Goal: Information Seeking & Learning: Learn about a topic

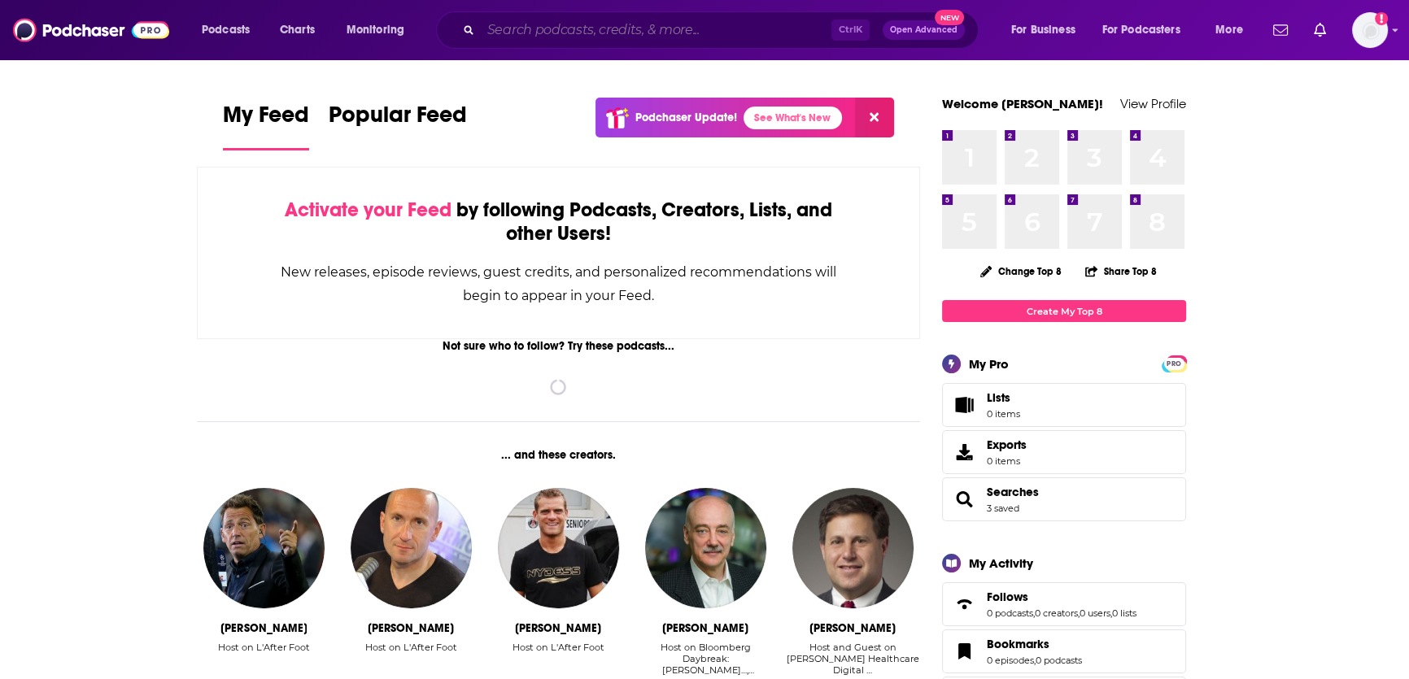
click at [545, 24] on input "Search podcasts, credits, & more..." at bounding box center [656, 30] width 351 height 26
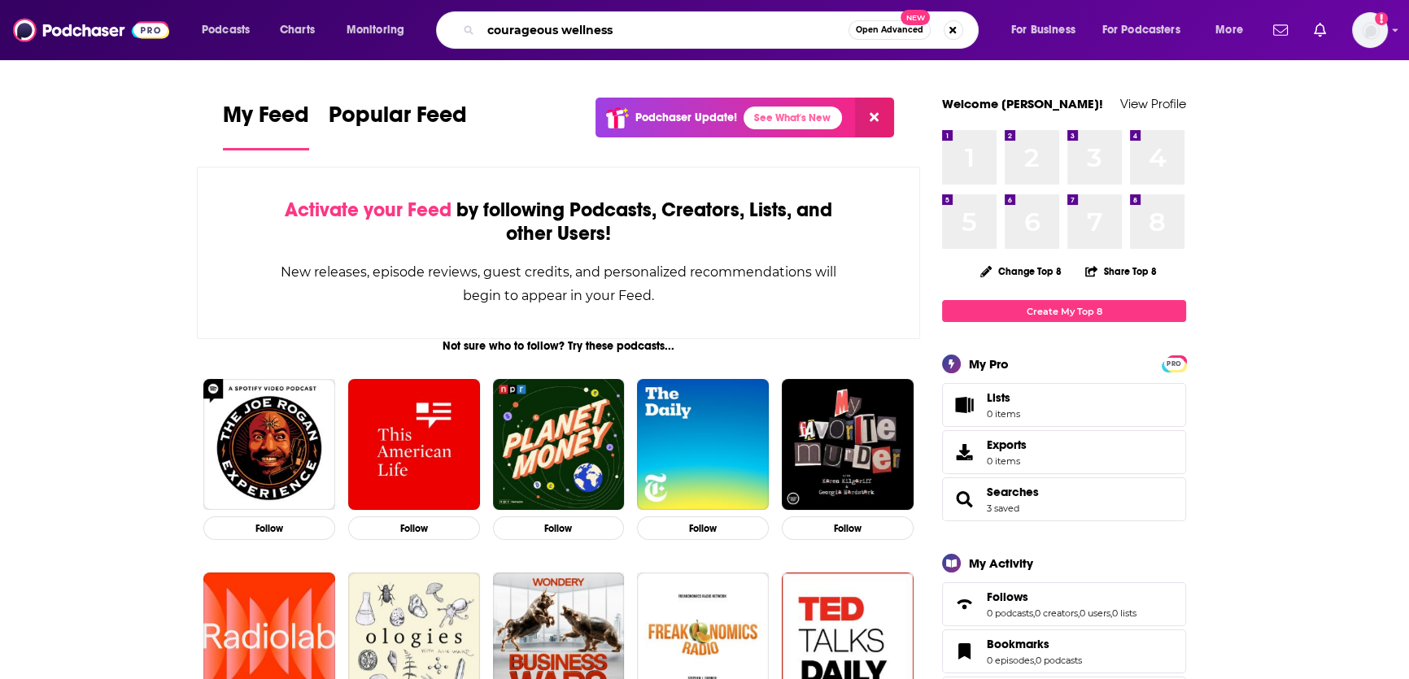
type input "courageous wellness"
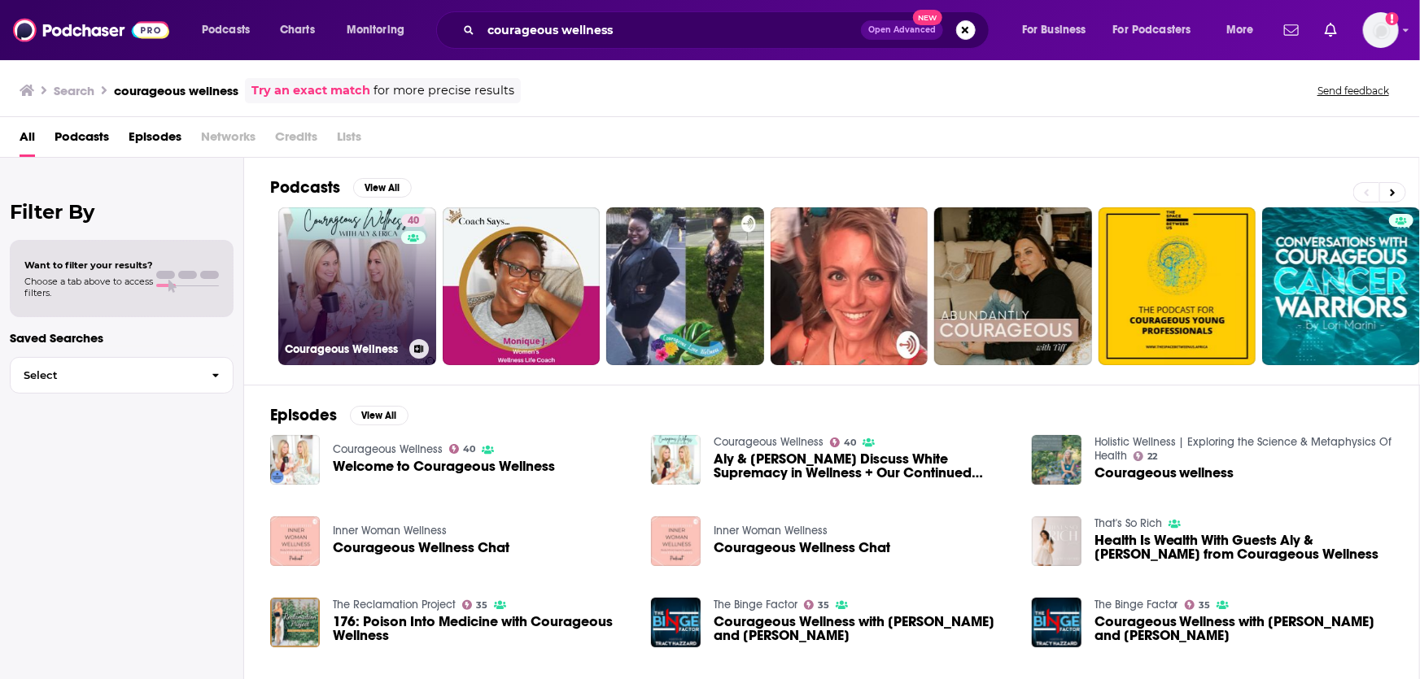
click at [325, 273] on link "40 Courageous Wellness" at bounding box center [357, 286] width 158 height 158
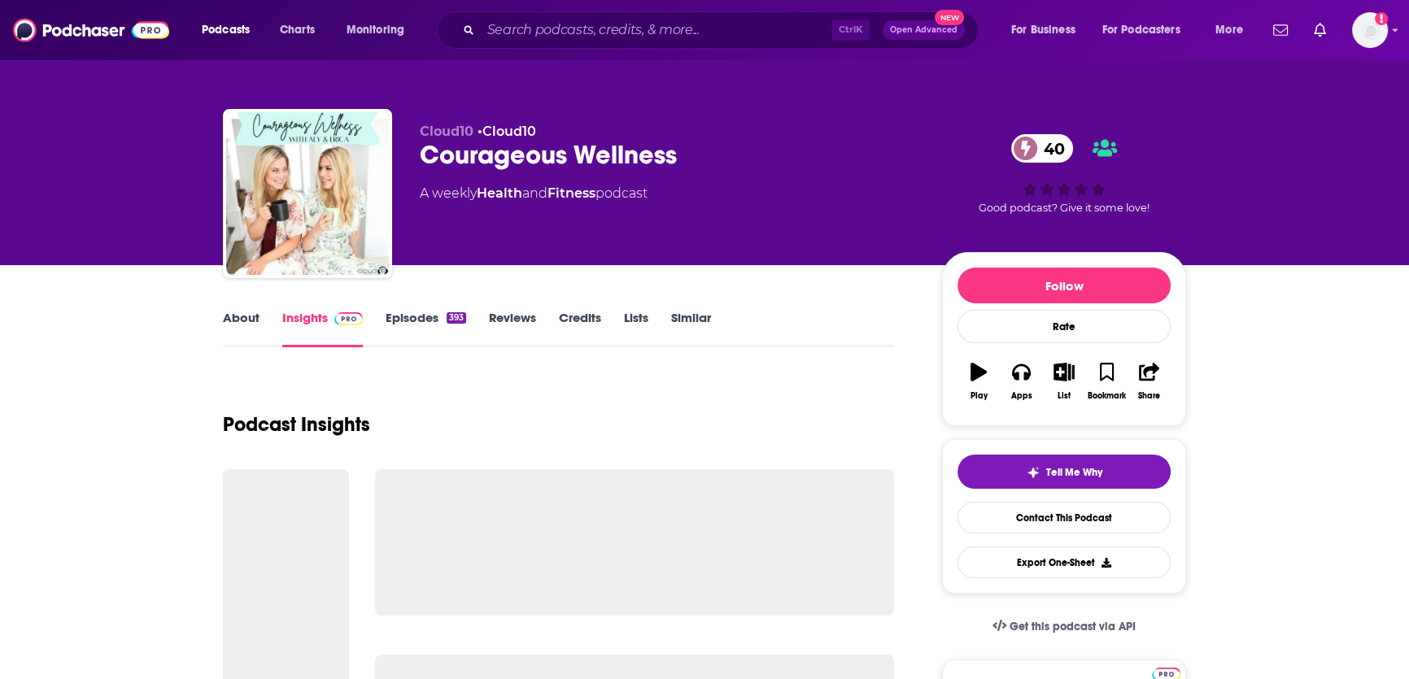
click at [521, 156] on div "Courageous Wellness 40" at bounding box center [668, 155] width 496 height 32
click at [521, 155] on div "Courageous Wellness 40" at bounding box center [668, 155] width 496 height 32
copy div "Courageous Wellness 40"
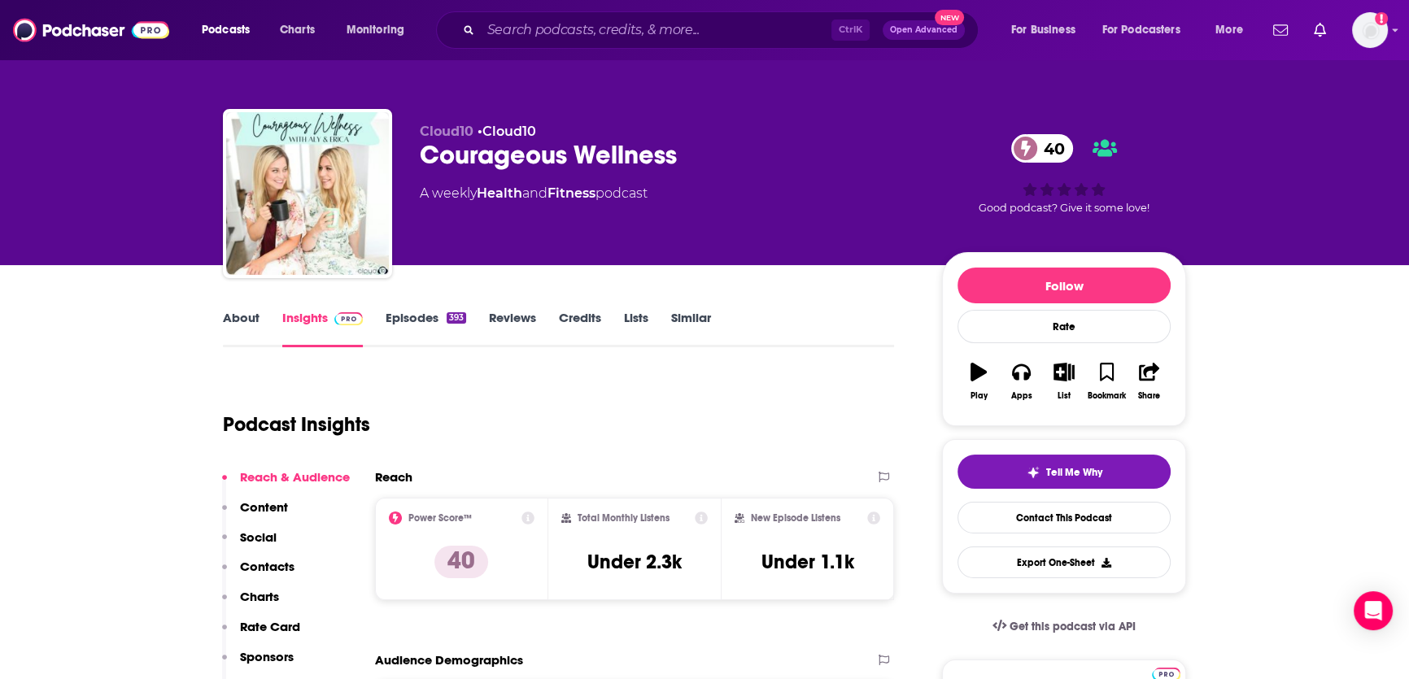
click at [227, 317] on link "About" at bounding box center [241, 328] width 37 height 37
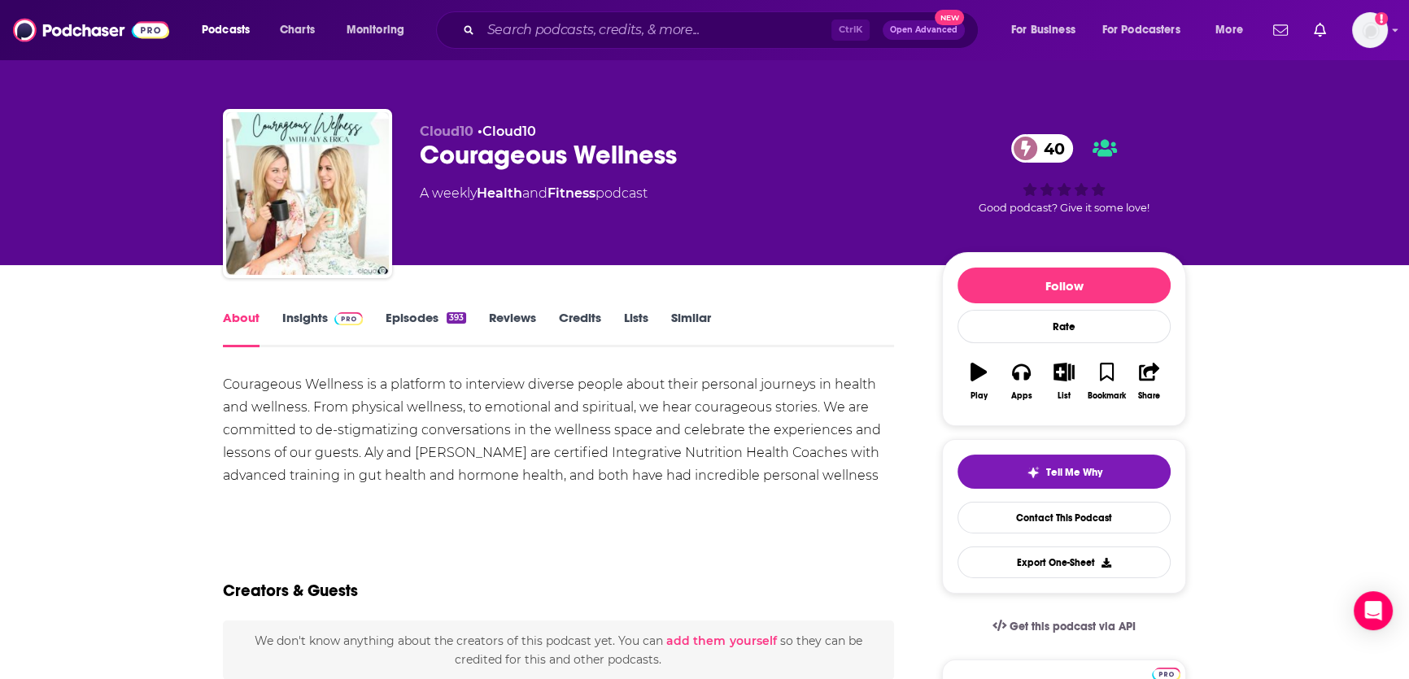
click at [429, 429] on div "Courageous Wellness is a platform to interview diverse people about their perso…" at bounding box center [558, 441] width 671 height 137
click at [428, 429] on div "Courageous Wellness is a platform to interview diverse people about their perso…" at bounding box center [558, 441] width 671 height 137
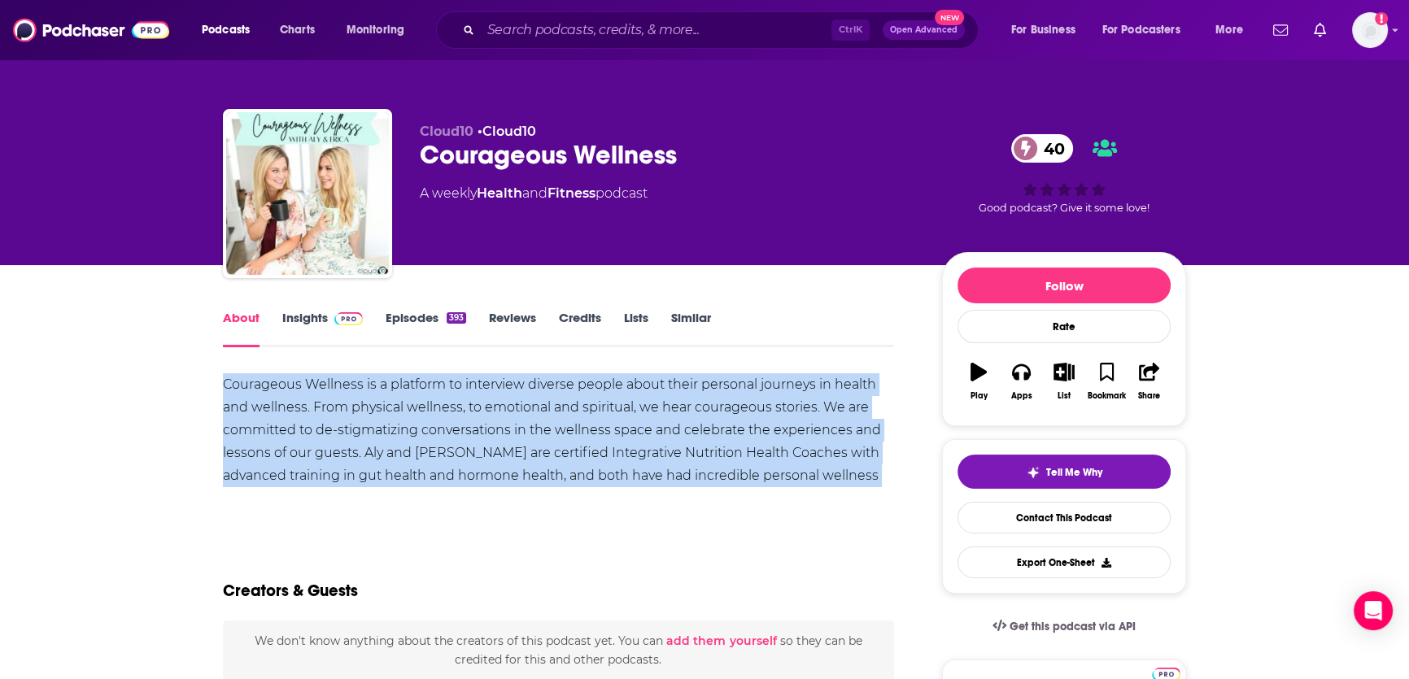
click at [427, 430] on div "Courageous Wellness is a platform to interview diverse people about their perso…" at bounding box center [558, 441] width 671 height 137
copy div "Courageous Wellness is a platform to interview diverse people about their perso…"
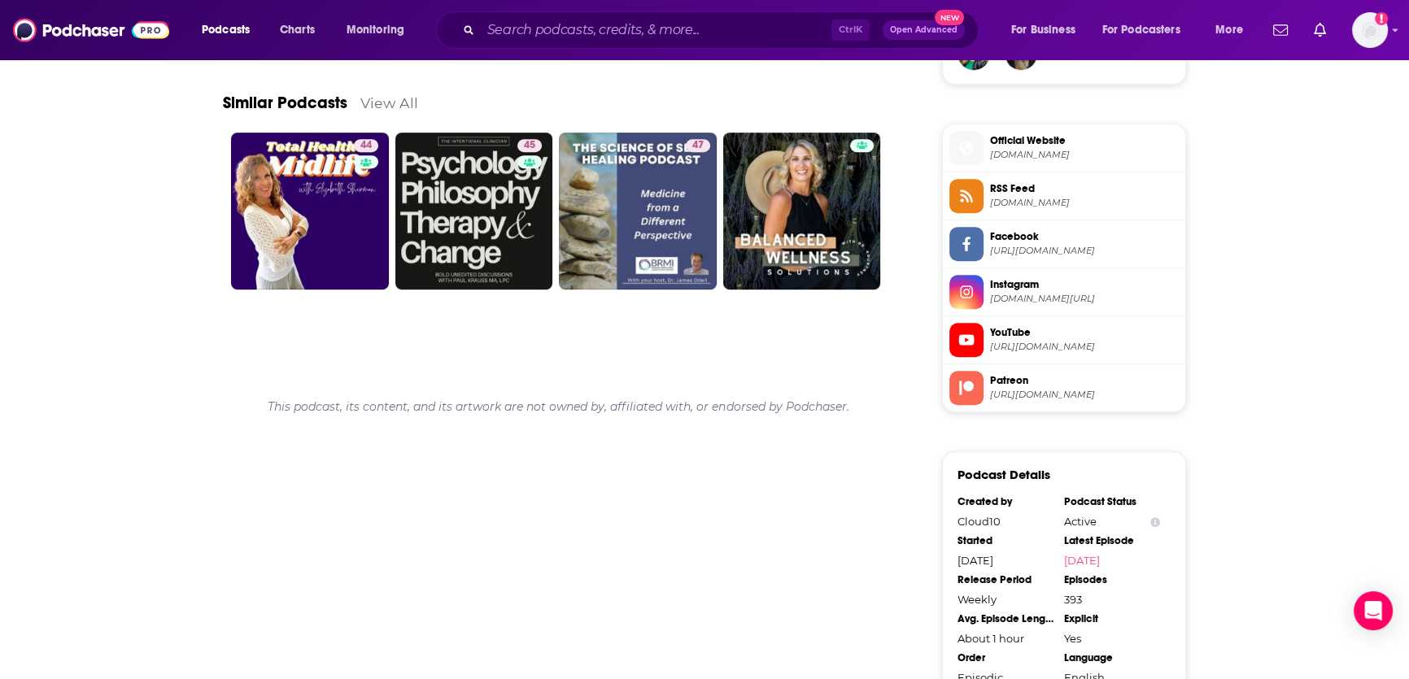
scroll to position [814, 0]
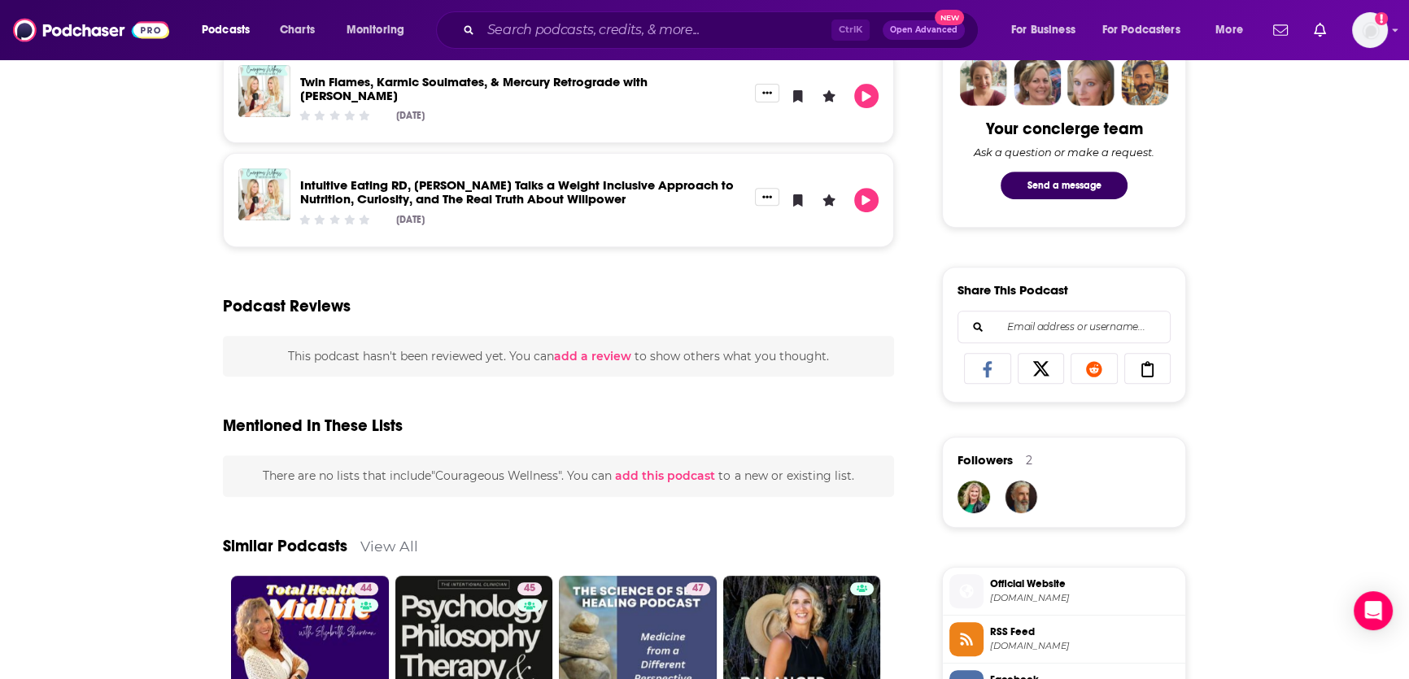
click at [472, 17] on div "Ctrl K Open Advanced New" at bounding box center [707, 29] width 543 height 37
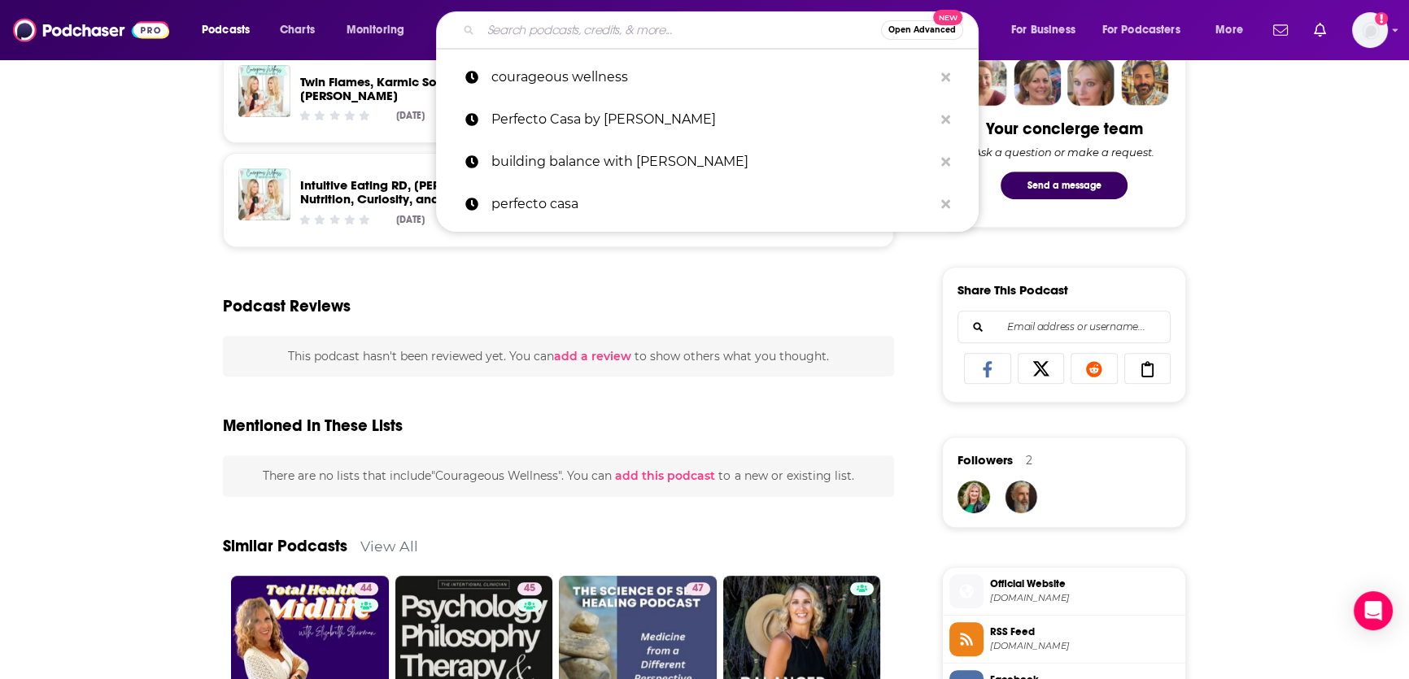
click at [510, 30] on input "Search podcasts, credits, & more..." at bounding box center [681, 30] width 400 height 26
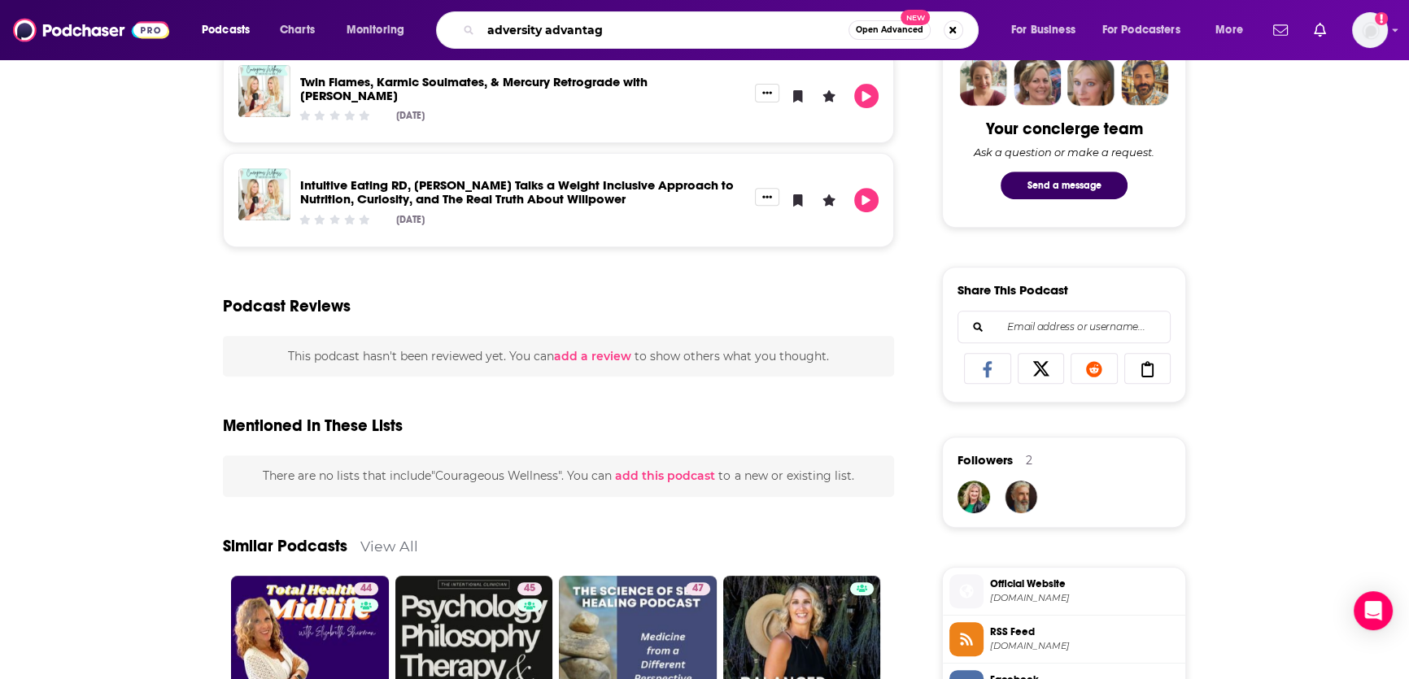
type input "adversity advantage"
